Goal: Information Seeking & Learning: Understand process/instructions

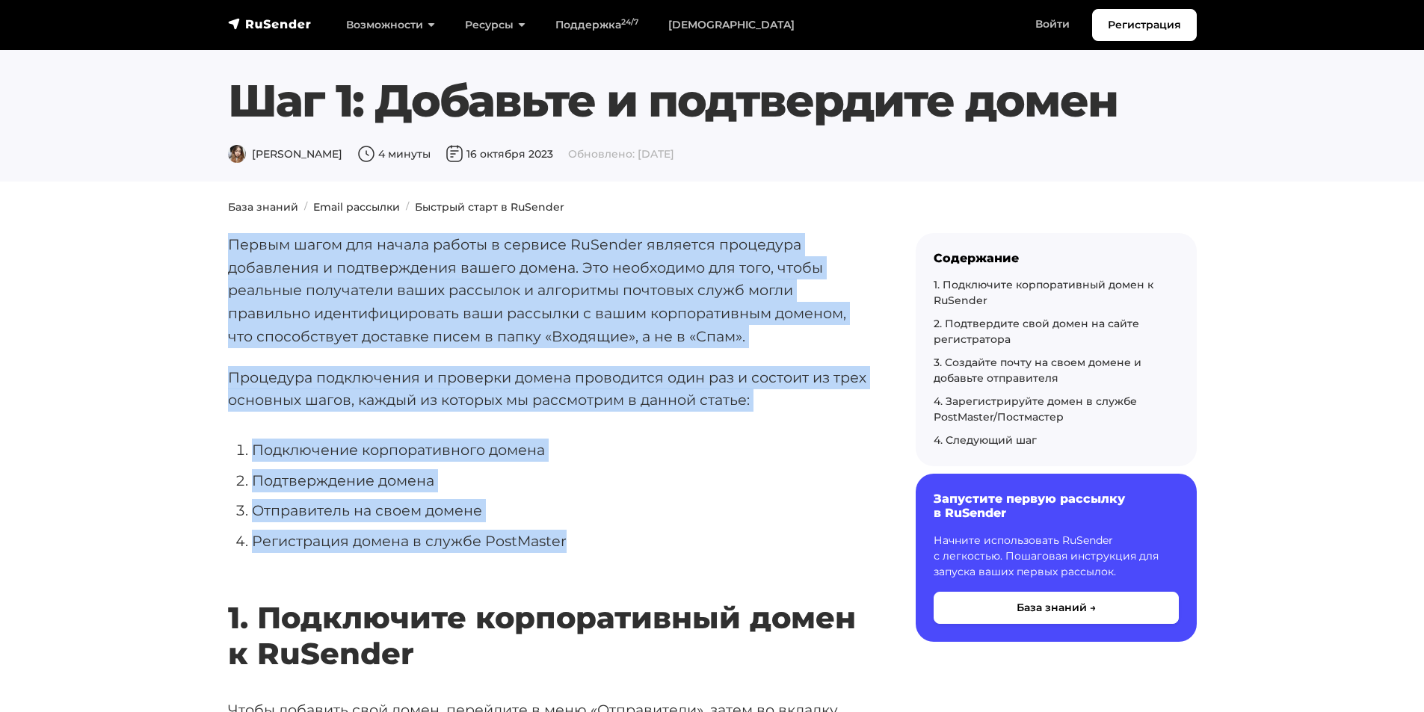
drag, startPoint x: 229, startPoint y: 241, endPoint x: 705, endPoint y: 551, distance: 568.1
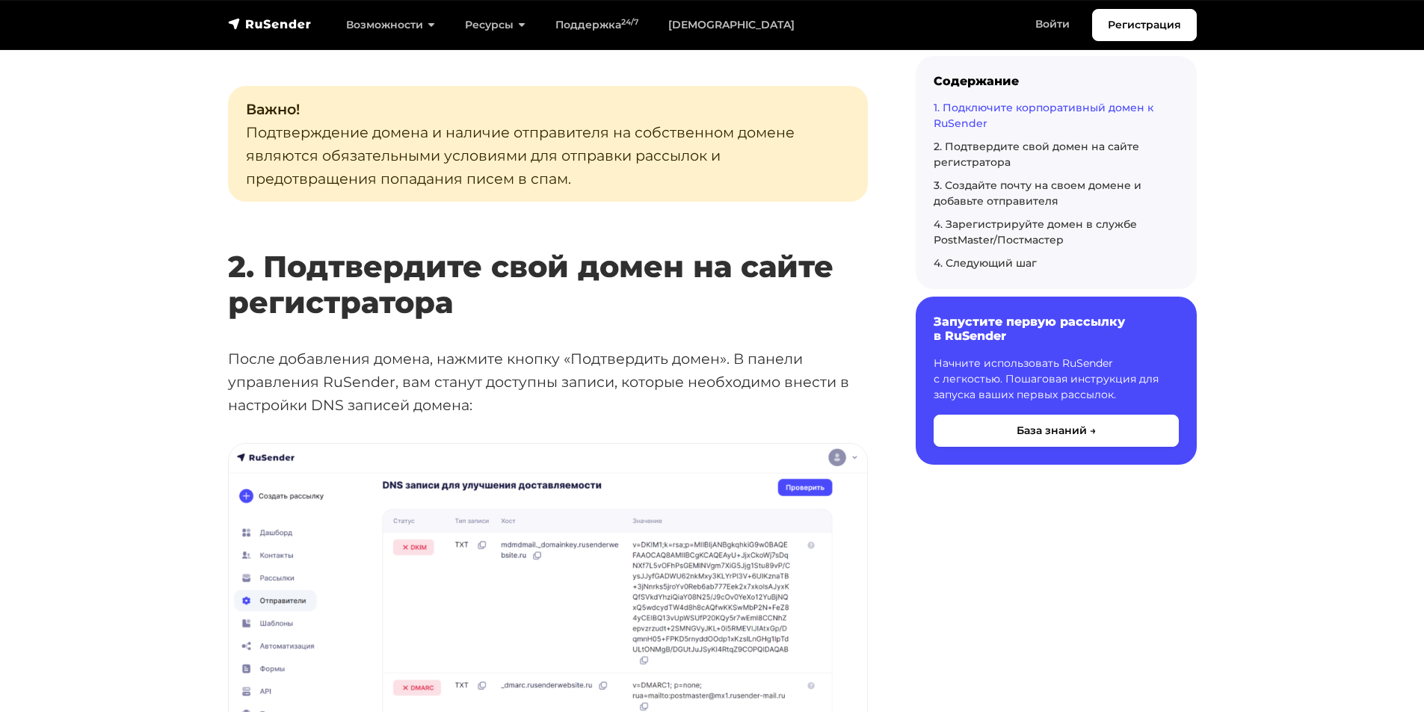
scroll to position [1719, 0]
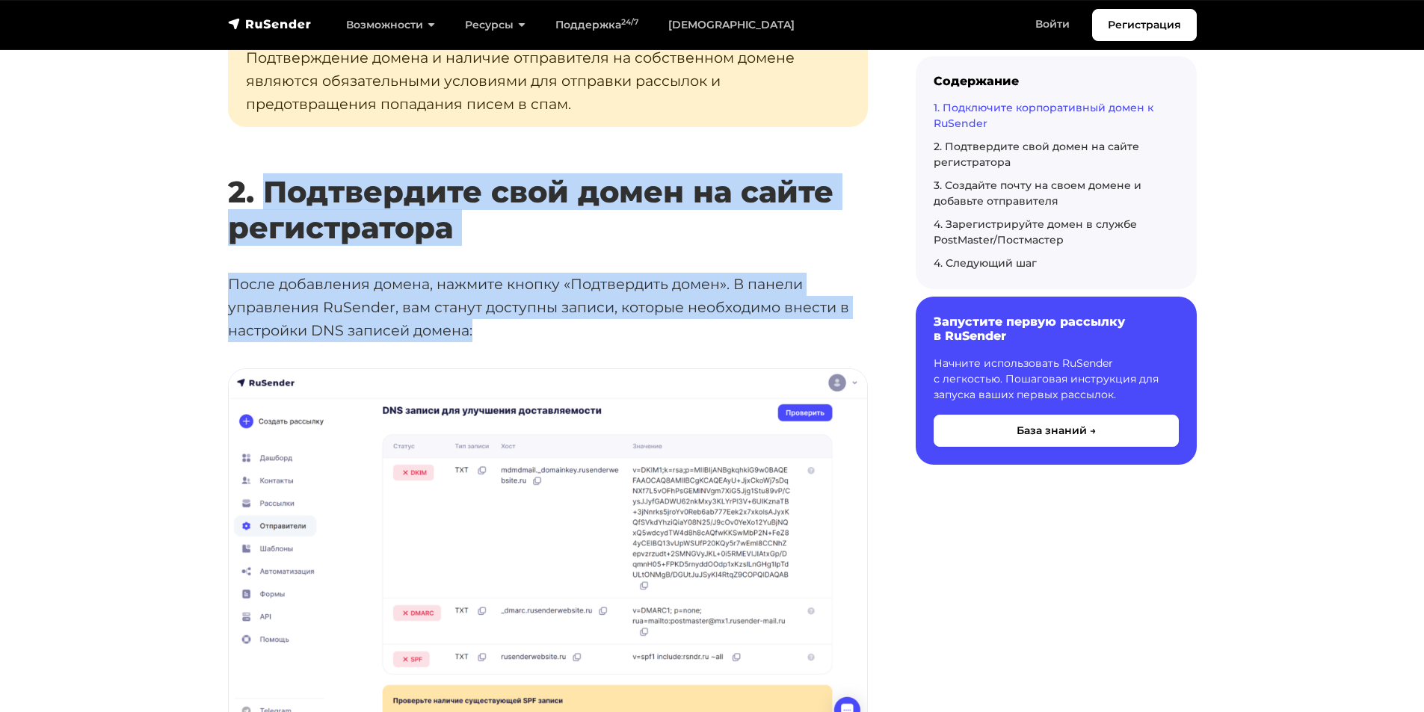
drag, startPoint x: 265, startPoint y: 190, endPoint x: 481, endPoint y: 336, distance: 260.5
click at [481, 336] on p "После добавления домена, нажмите кнопку «Подтвердить домен». В панели управлени…" at bounding box center [548, 307] width 640 height 69
drag, startPoint x: 480, startPoint y: 336, endPoint x: 275, endPoint y: 194, distance: 249.2
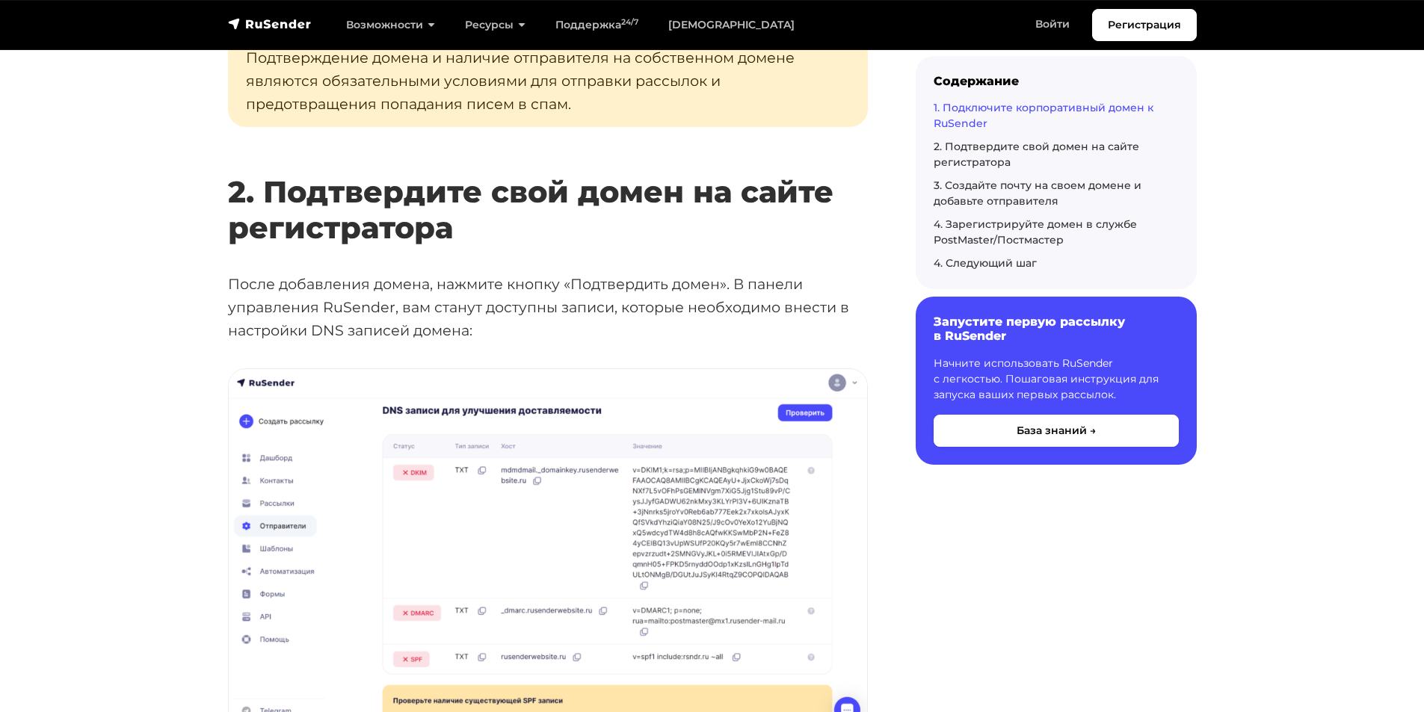
click at [262, 197] on h2 "2. Подтвердите свой домен на сайте регистратора" at bounding box center [548, 188] width 640 height 116
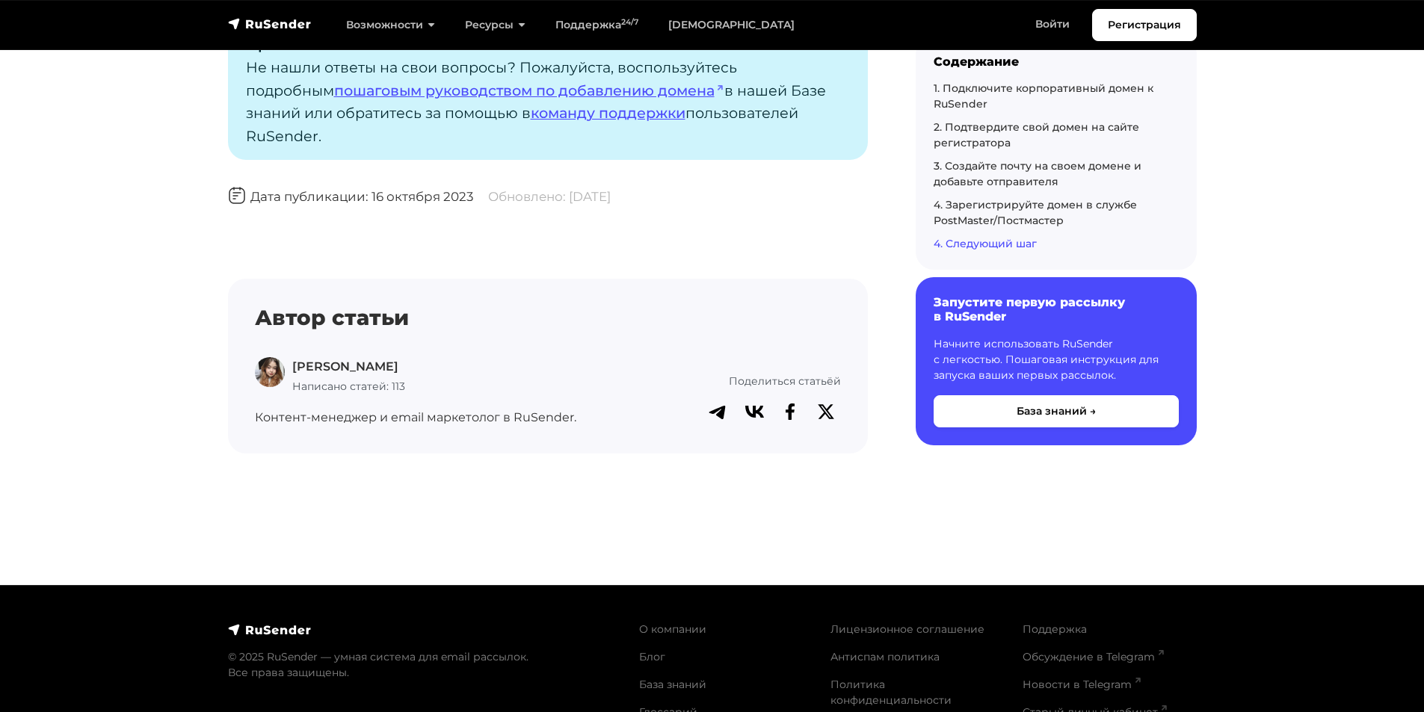
scroll to position [4409, 0]
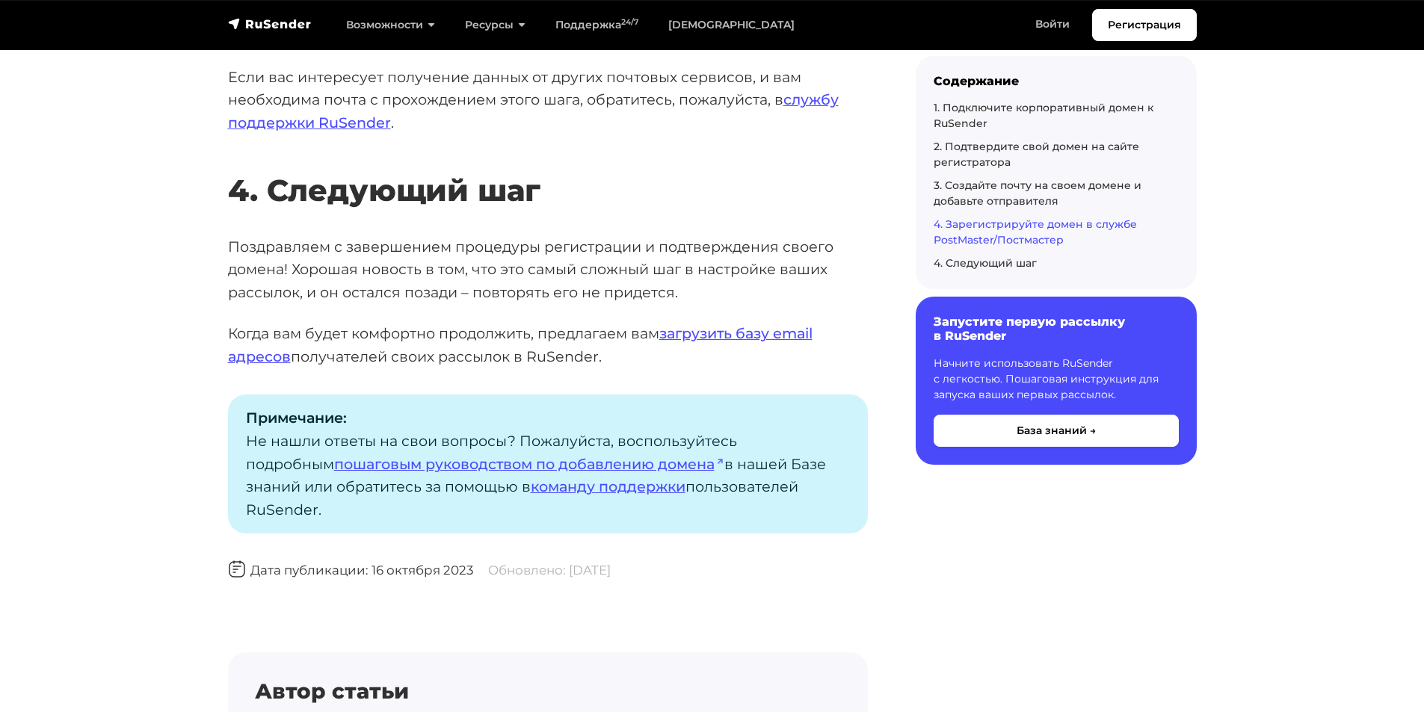
drag, startPoint x: 229, startPoint y: 242, endPoint x: 604, endPoint y: 358, distance: 391.9
click at [604, 358] on p "Когда вам будет комфортно продолжить, предлагаем вам загрузить базу email адрес…" at bounding box center [548, 345] width 640 height 46
drag, startPoint x: 610, startPoint y: 358, endPoint x: 223, endPoint y: 252, distance: 400.7
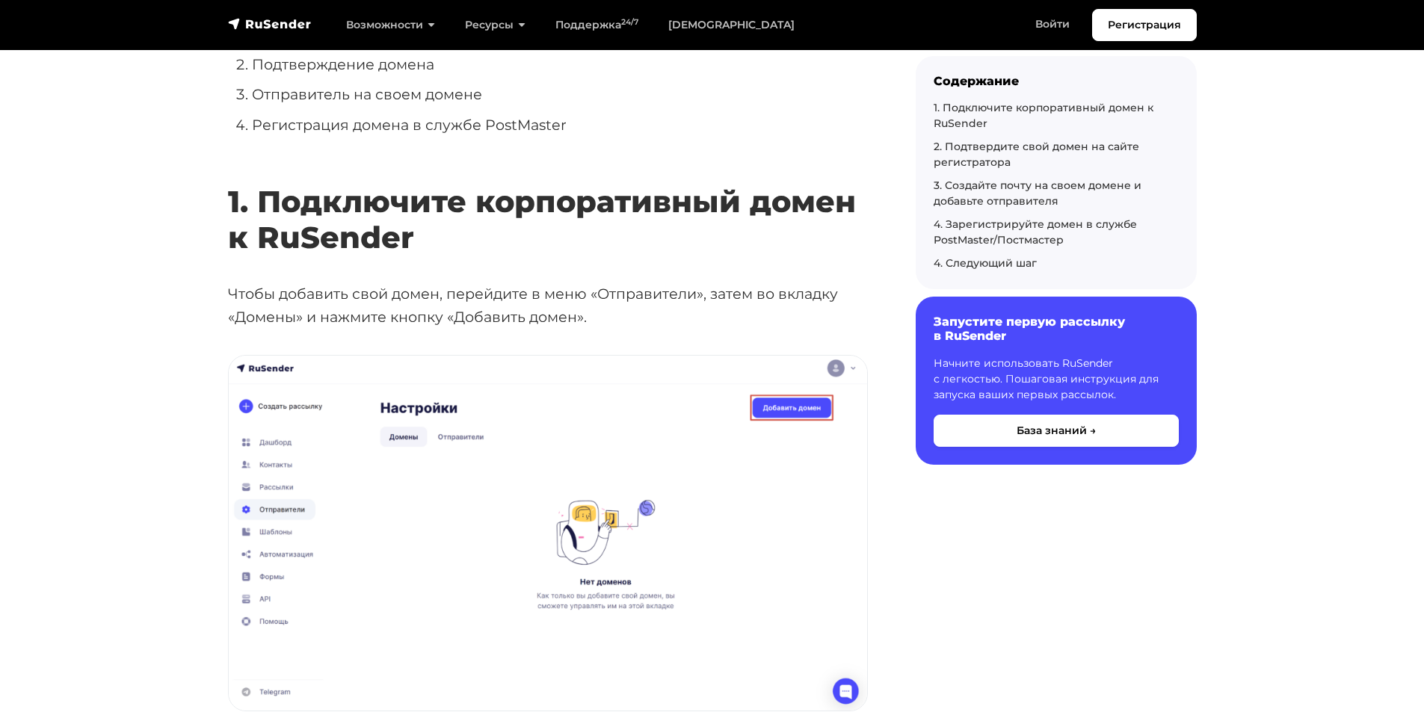
scroll to position [0, 0]
